Goal: Browse casually

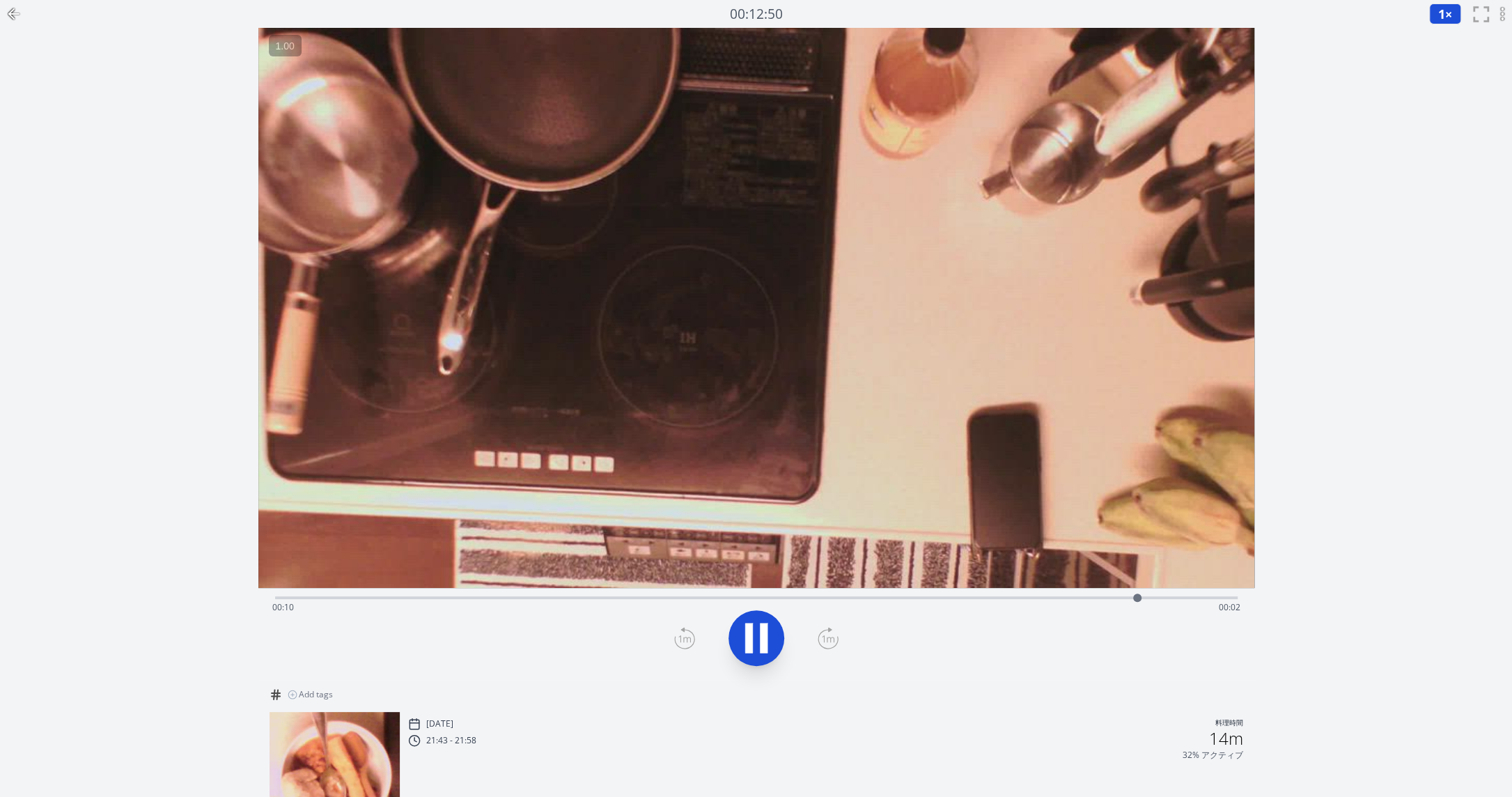
click at [763, 633] on icon at bounding box center [763, 638] width 7 height 30
click at [23, 15] on div at bounding box center [14, 14] width 28 height 28
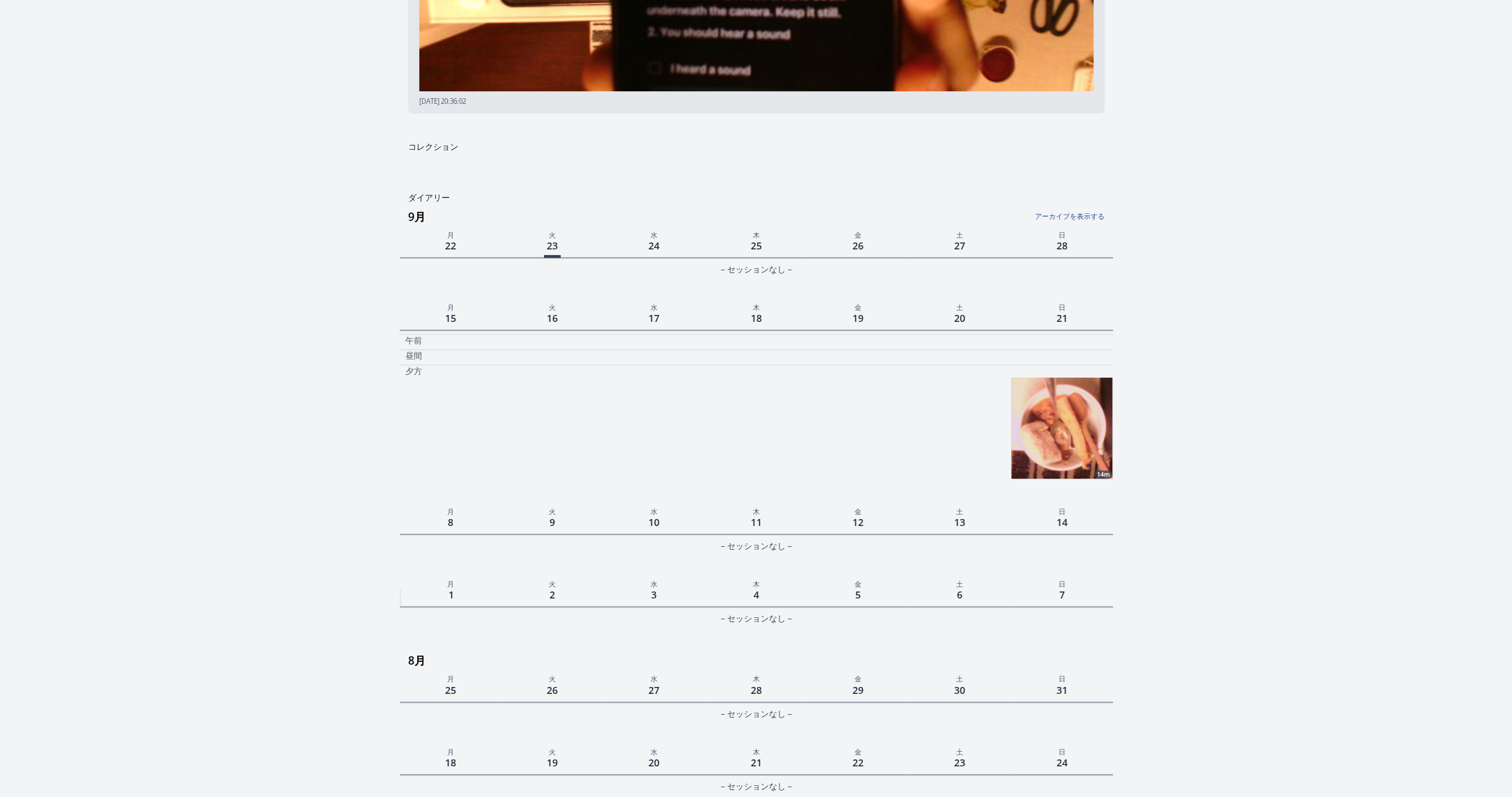
scroll to position [371, 0]
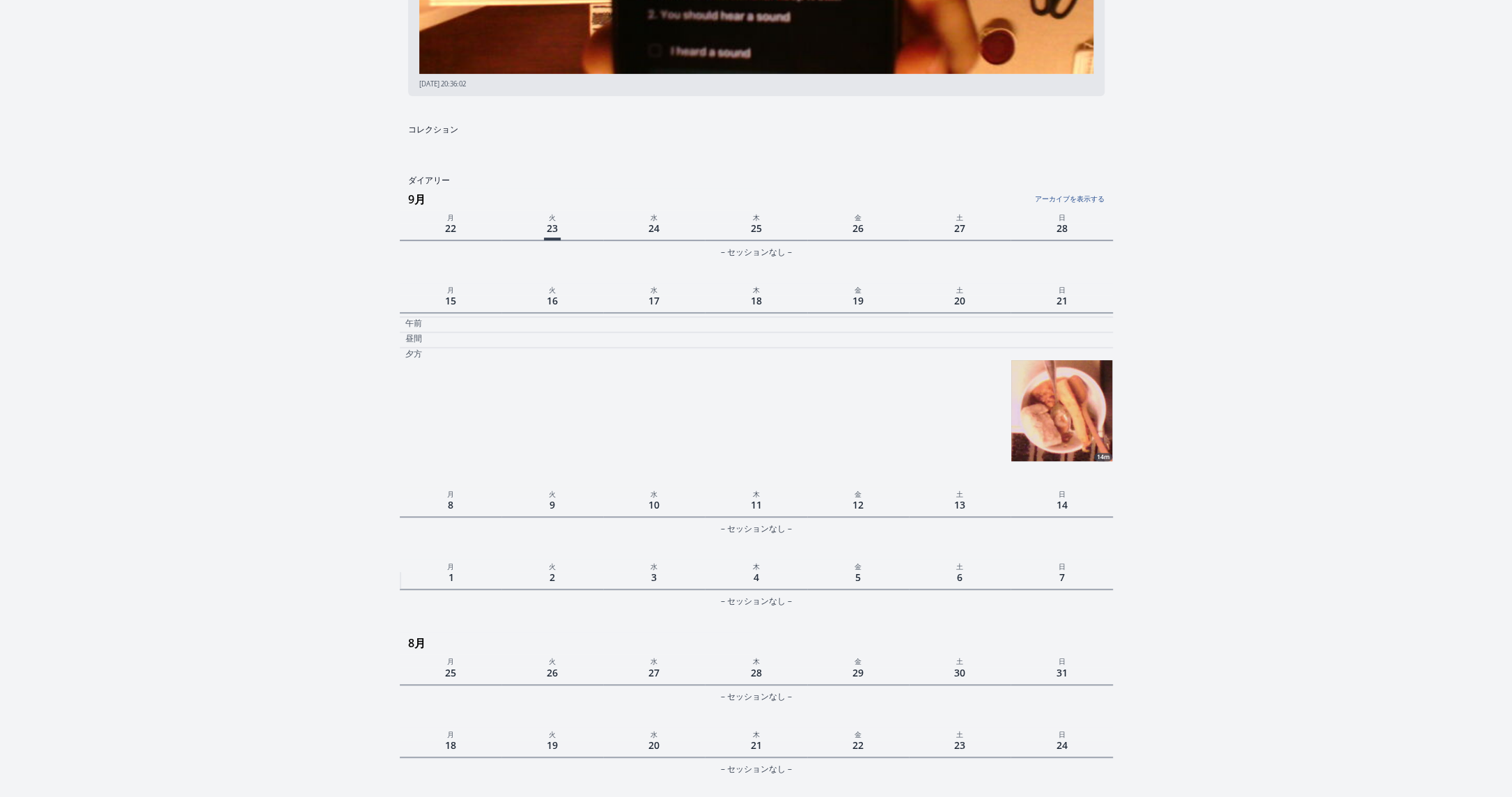
click at [1076, 202] on link "アーカイブを表示する" at bounding box center [985, 195] width 237 height 18
click at [1064, 408] on img at bounding box center [1061, 410] width 100 height 100
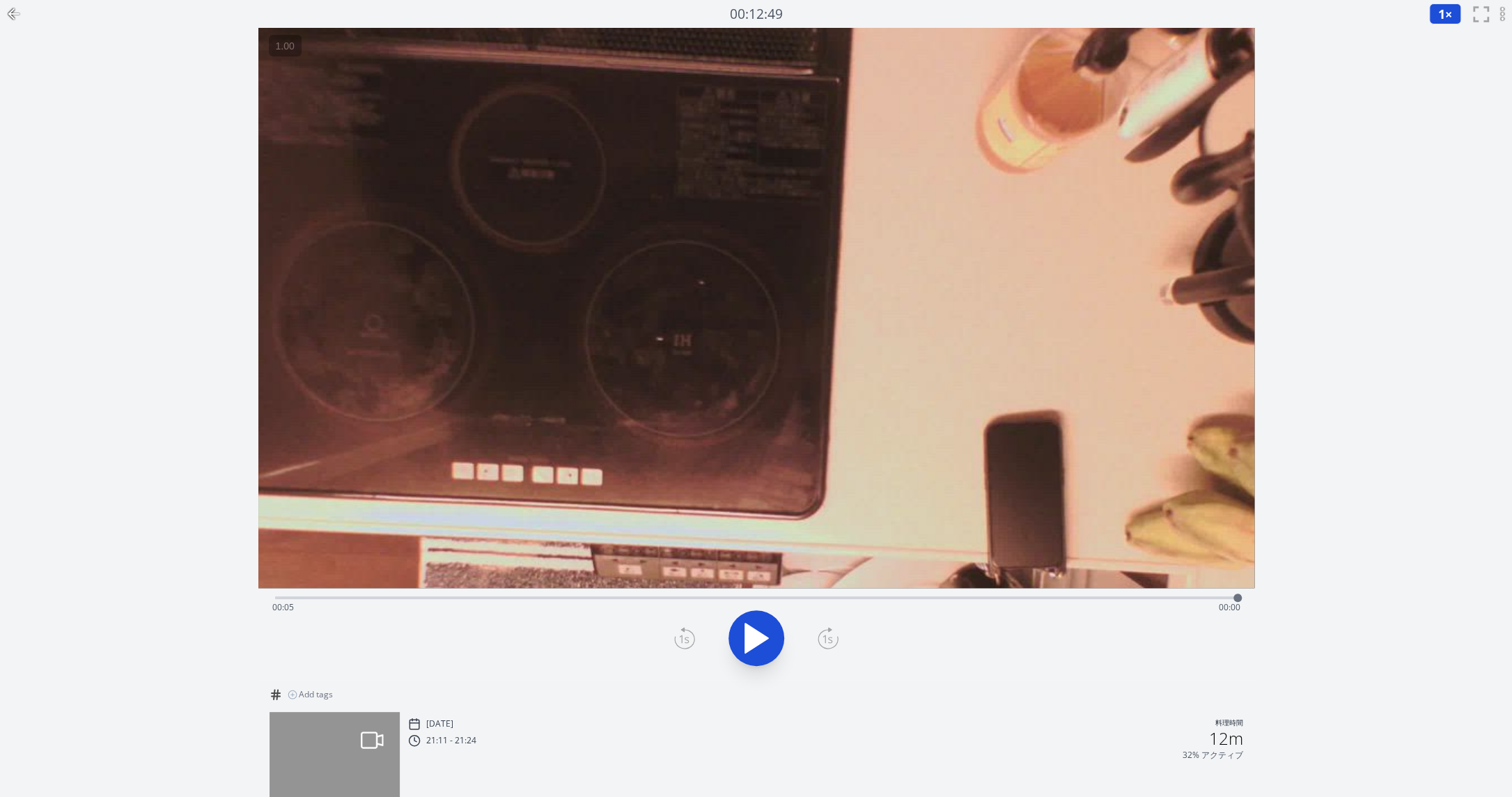
scroll to position [371, 0]
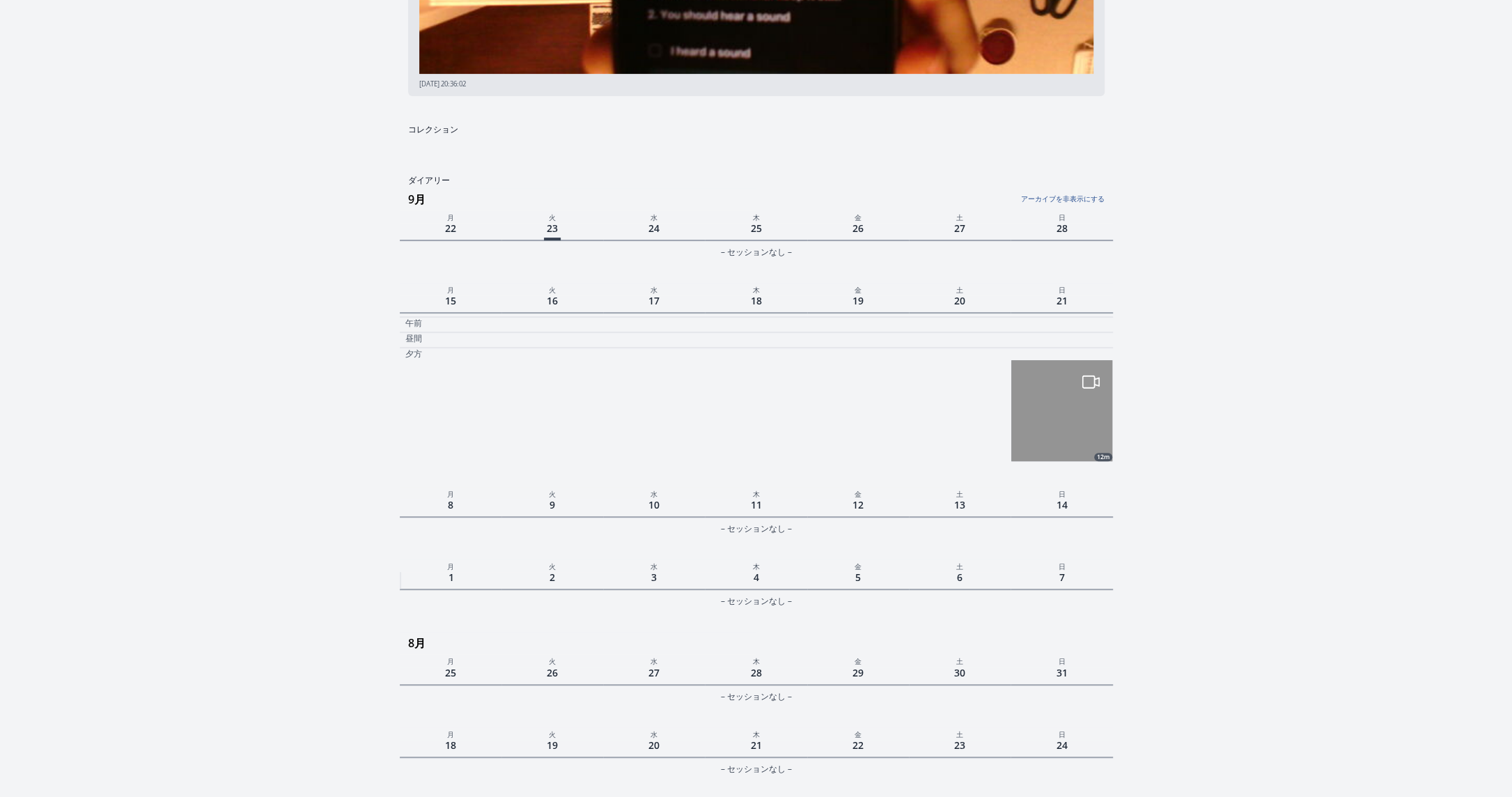
click at [1081, 194] on link "アーカイブを非表示にする" at bounding box center [985, 195] width 237 height 18
click at [1064, 404] on img at bounding box center [1061, 410] width 100 height 100
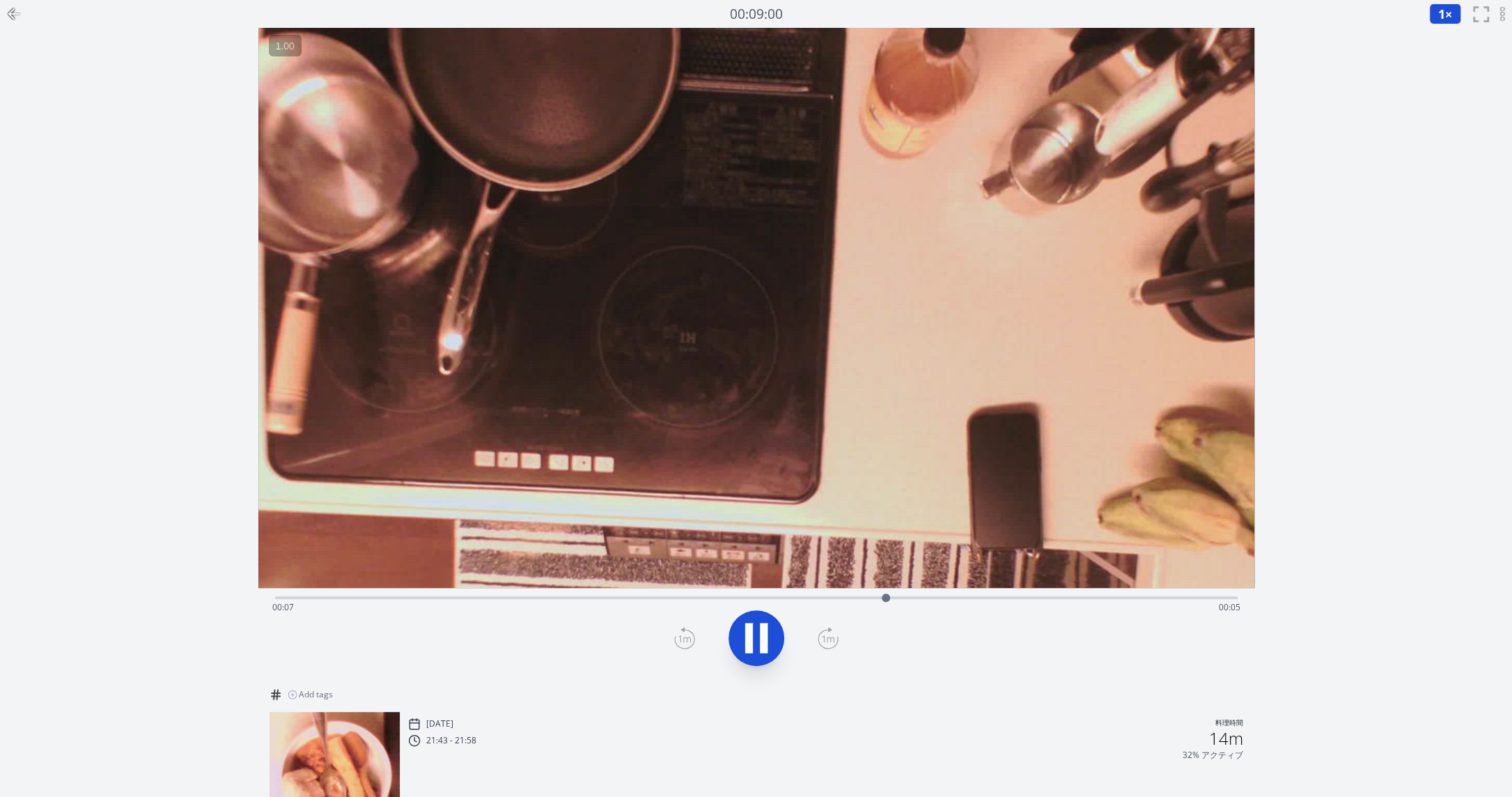
click at [770, 643] on icon at bounding box center [756, 638] width 39 height 39
